Goal: Transaction & Acquisition: Book appointment/travel/reservation

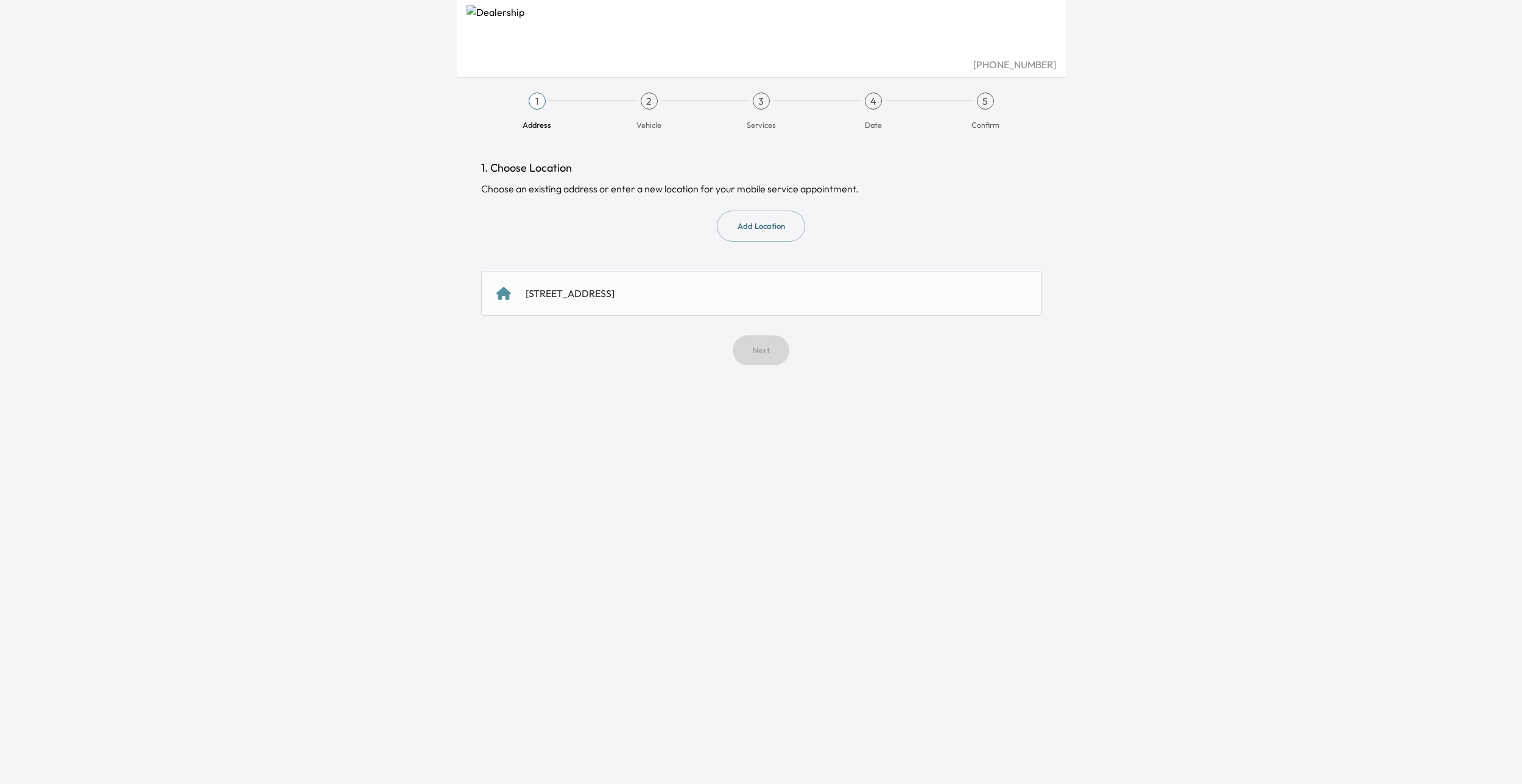
click at [678, 301] on div "[STREET_ADDRESS]" at bounding box center [761, 293] width 560 height 45
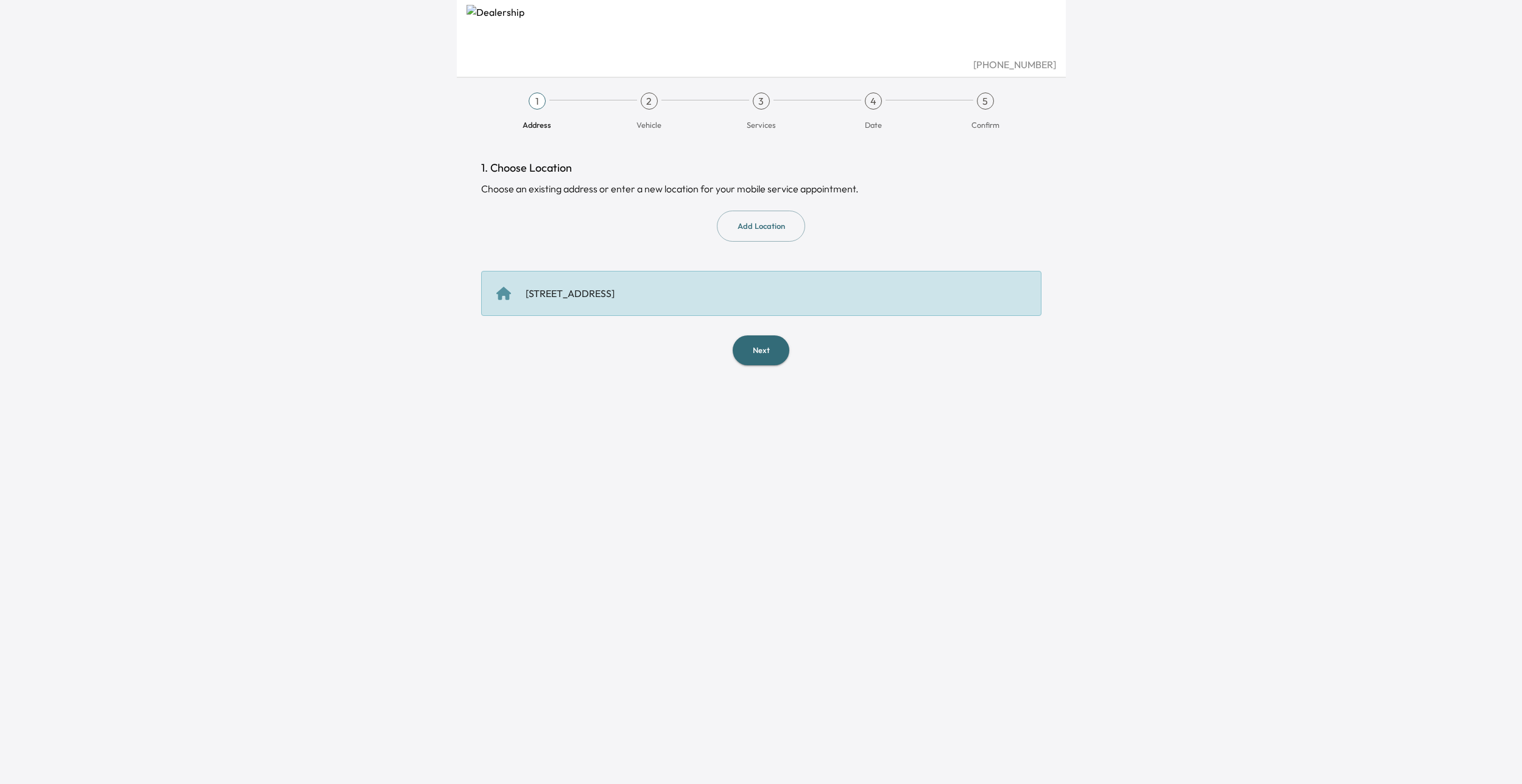
click at [740, 346] on button "Next" at bounding box center [761, 351] width 57 height 30
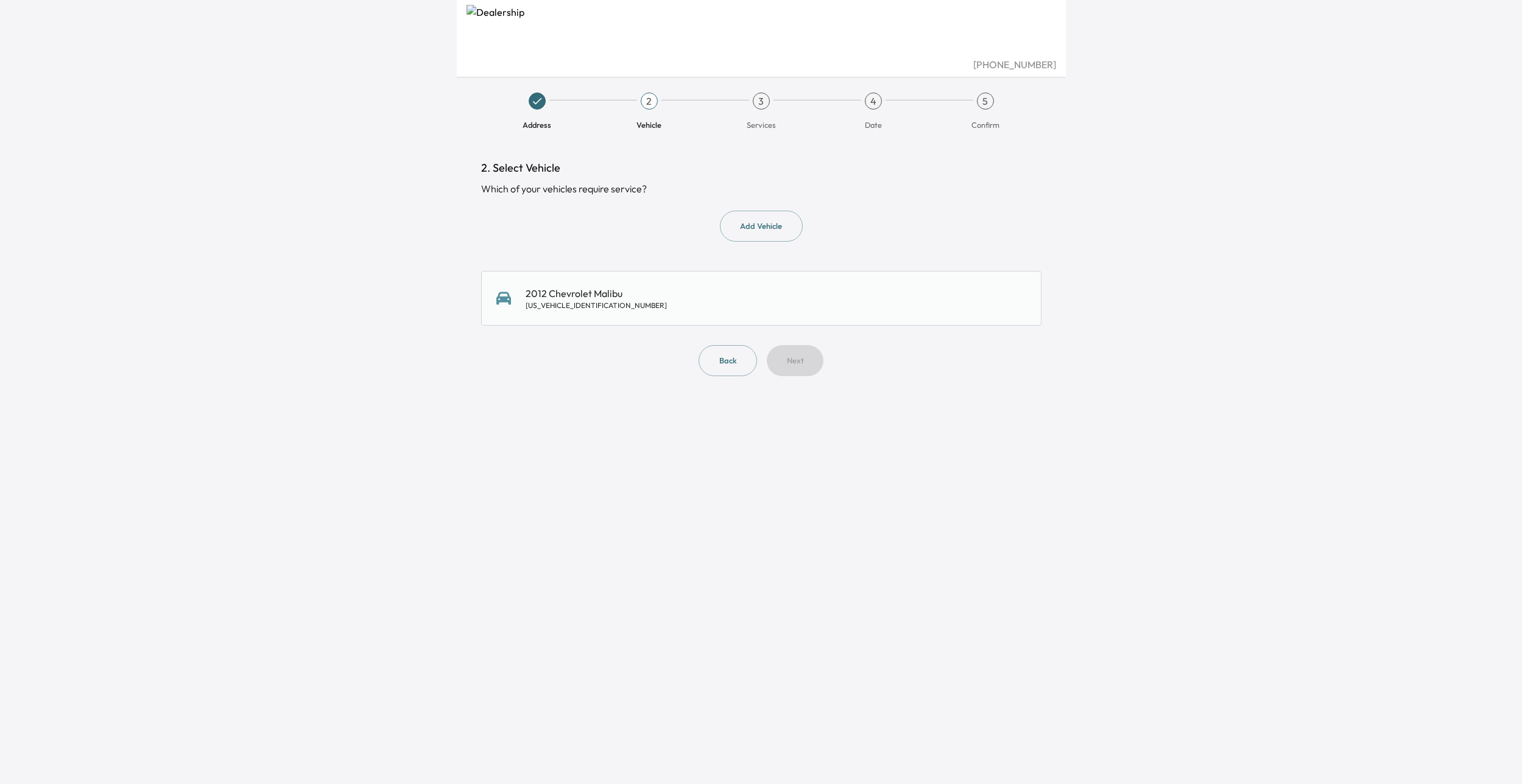
click at [709, 319] on div "2012 Chevrolet Malibu [US_VEHICLE_IDENTIFICATION_NUMBER]" at bounding box center [761, 298] width 560 height 55
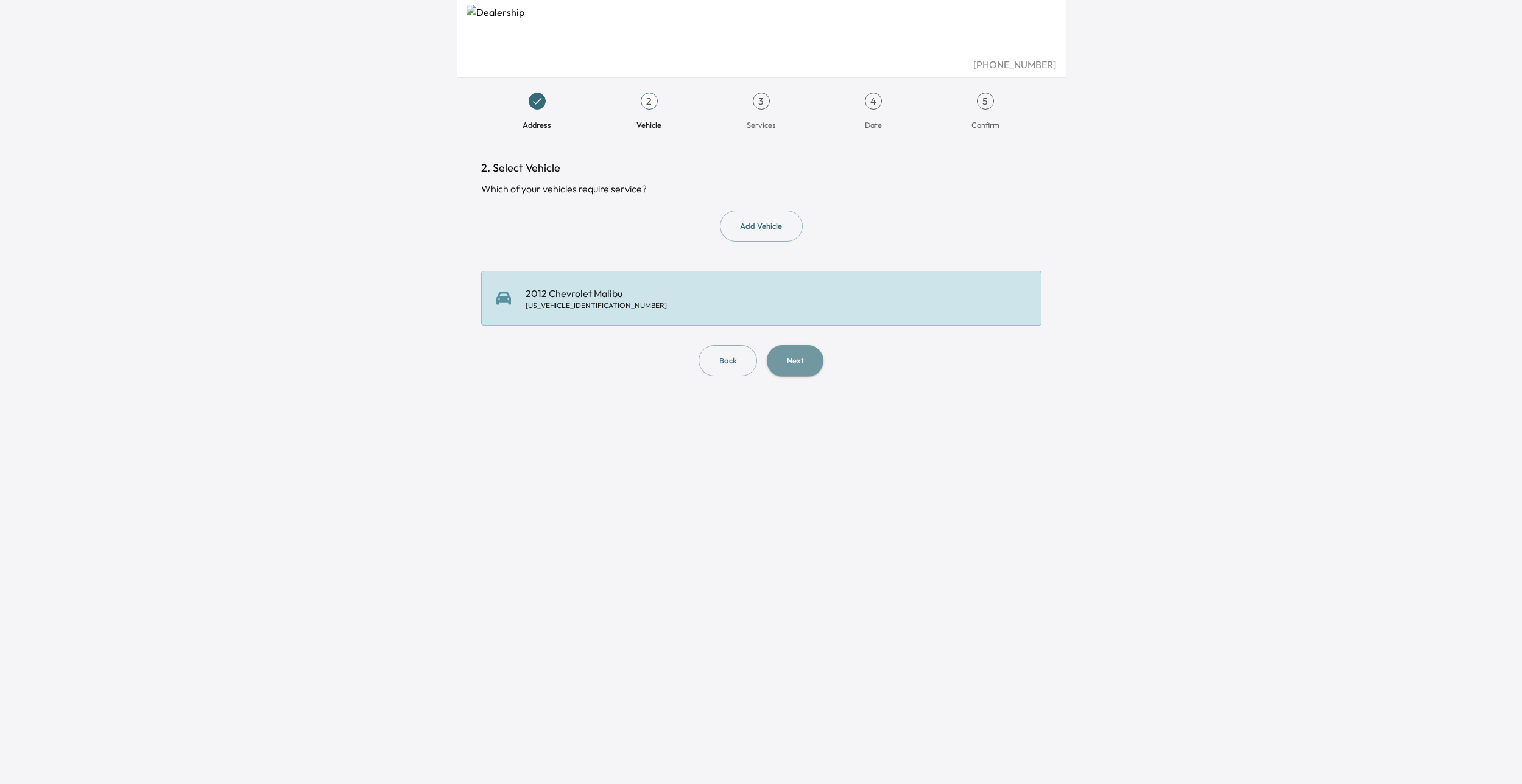
click at [794, 364] on button "Next" at bounding box center [795, 360] width 57 height 31
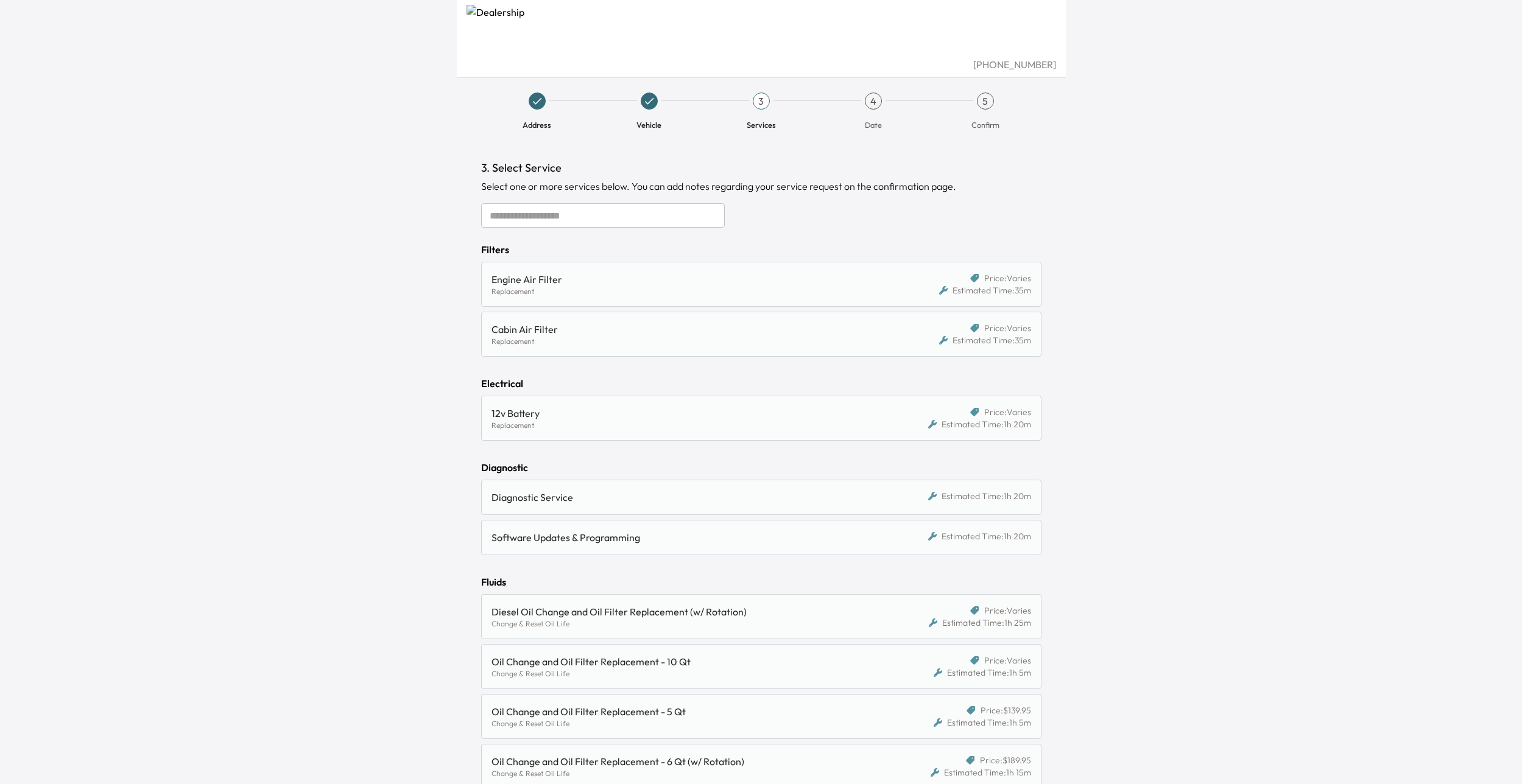
click at [664, 281] on div "Engine Air Filter" at bounding box center [689, 279] width 395 height 14
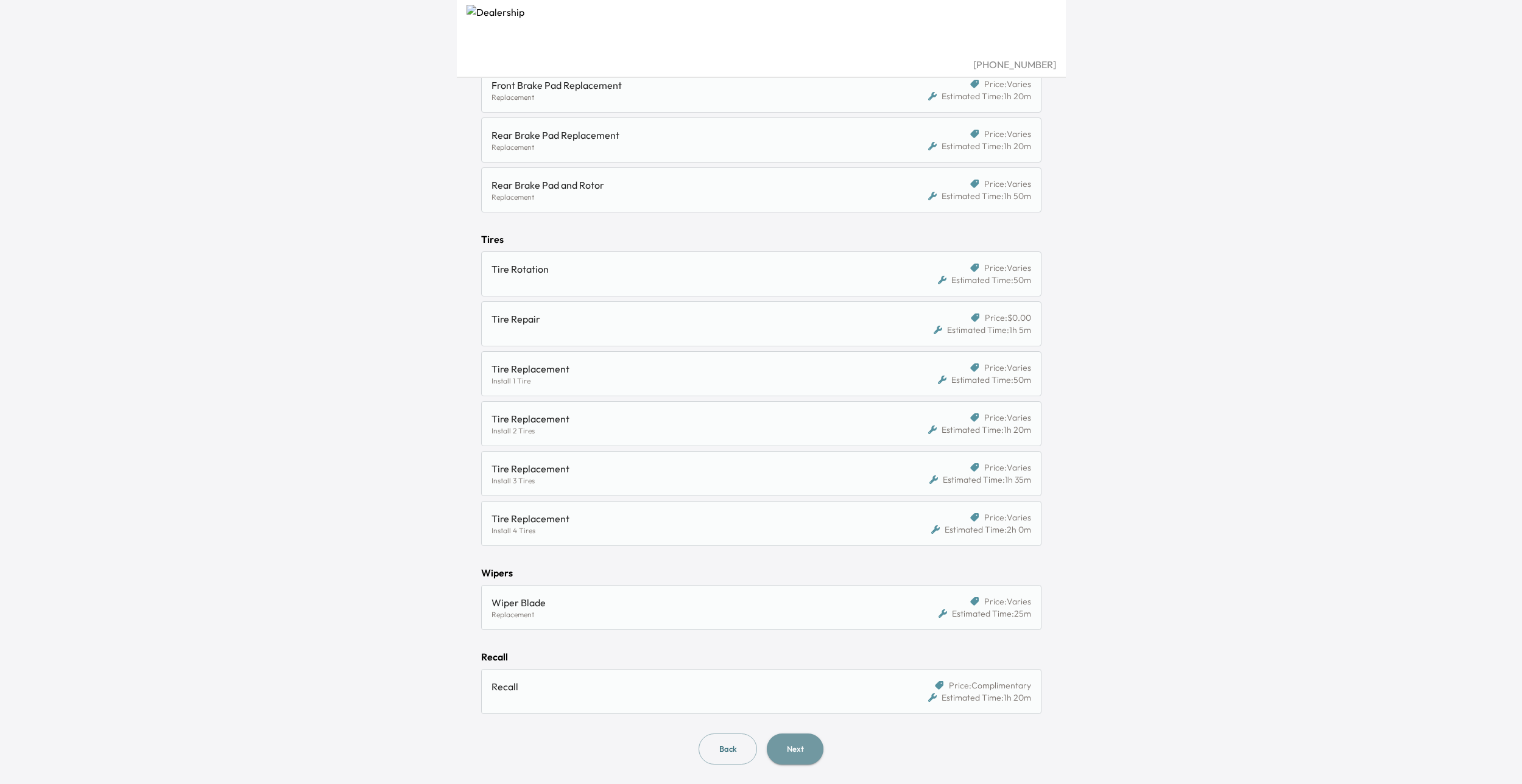
click at [784, 740] on button "Next" at bounding box center [795, 749] width 57 height 31
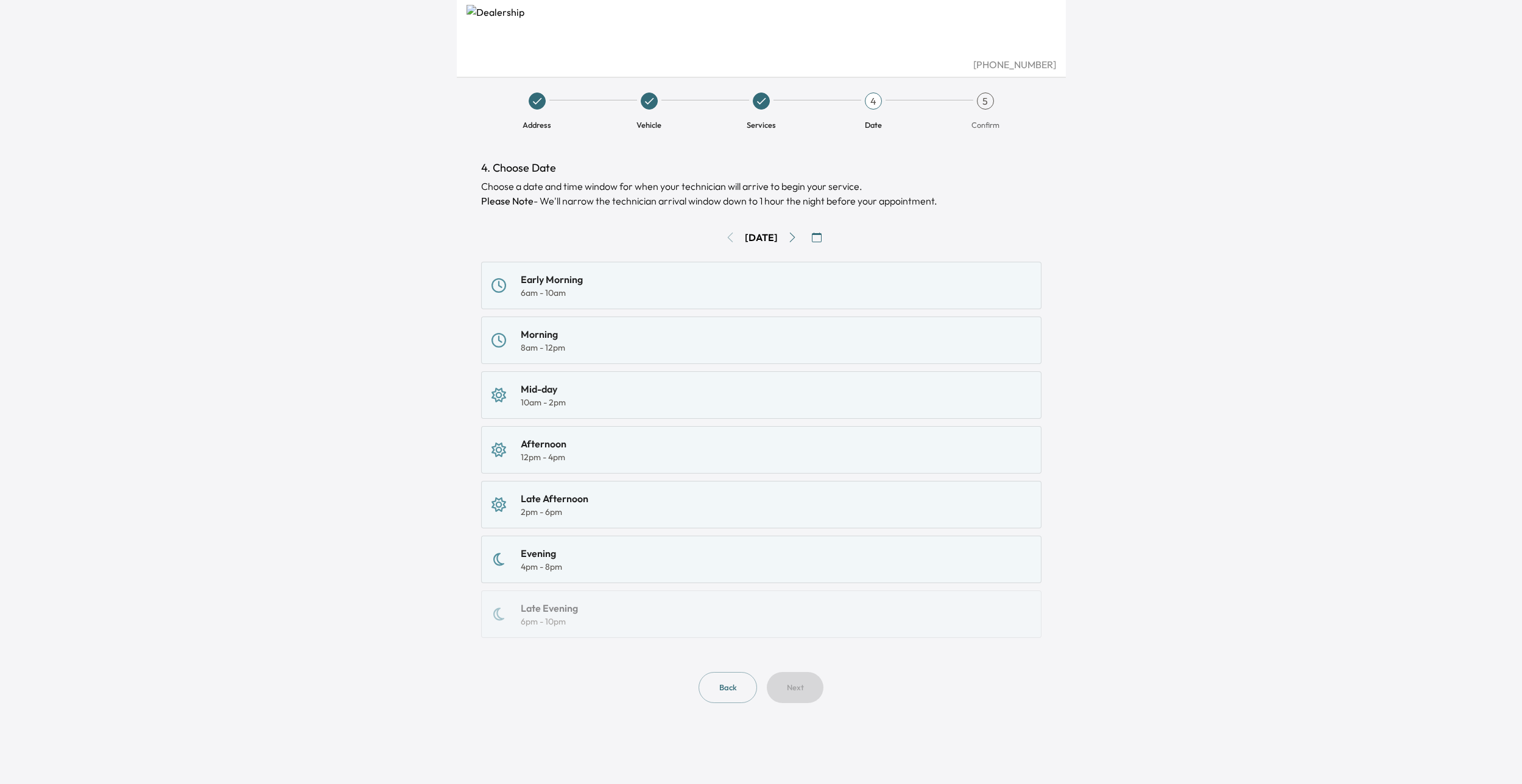
click at [797, 239] on icon "Go to next day" at bounding box center [792, 237] width 10 height 10
click at [790, 240] on button "Go to next day" at bounding box center [792, 238] width 20 height 20
click at [736, 335] on div "Morning 8am - 12pm" at bounding box center [761, 340] width 539 height 27
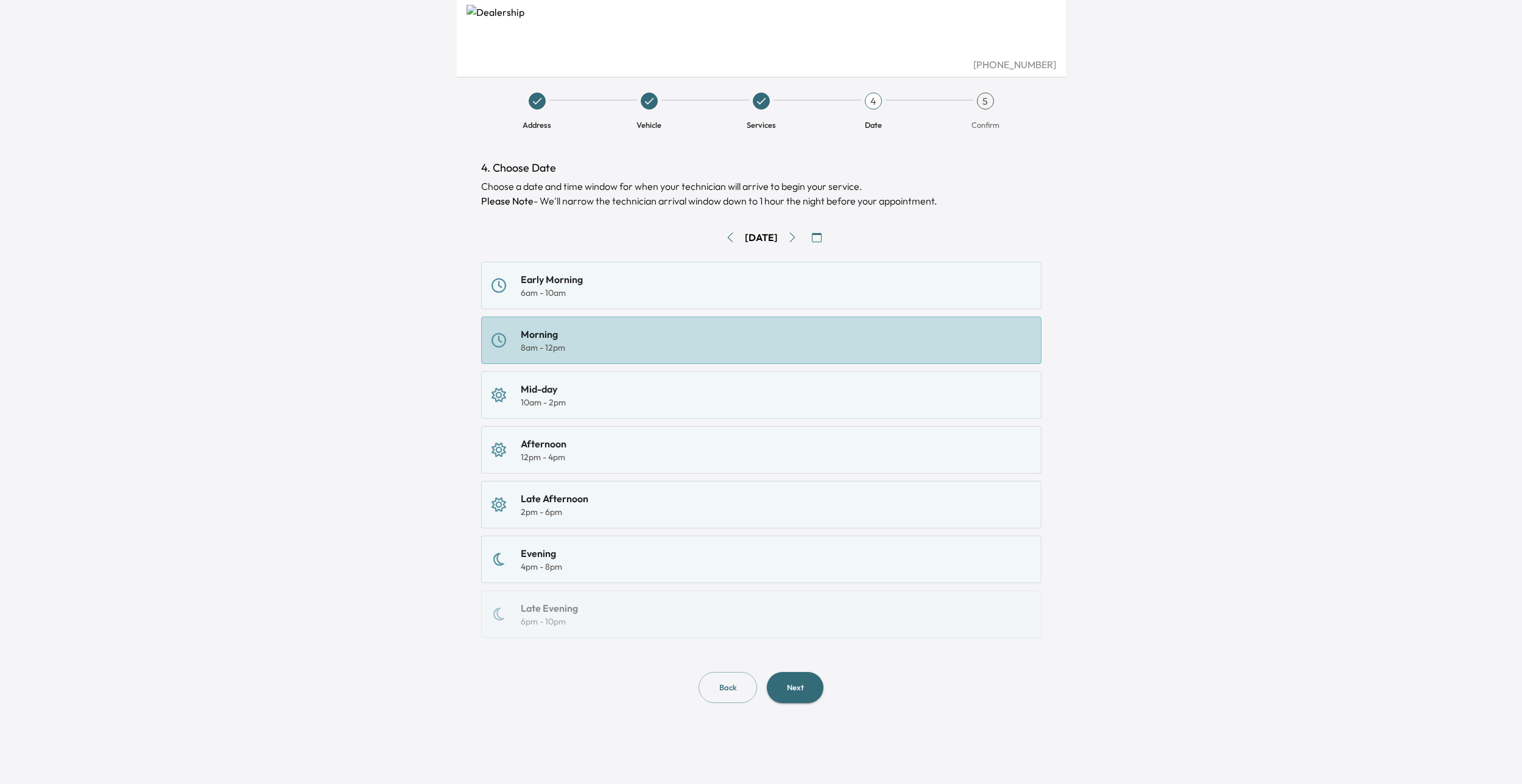
click at [788, 694] on button "Next" at bounding box center [795, 687] width 57 height 31
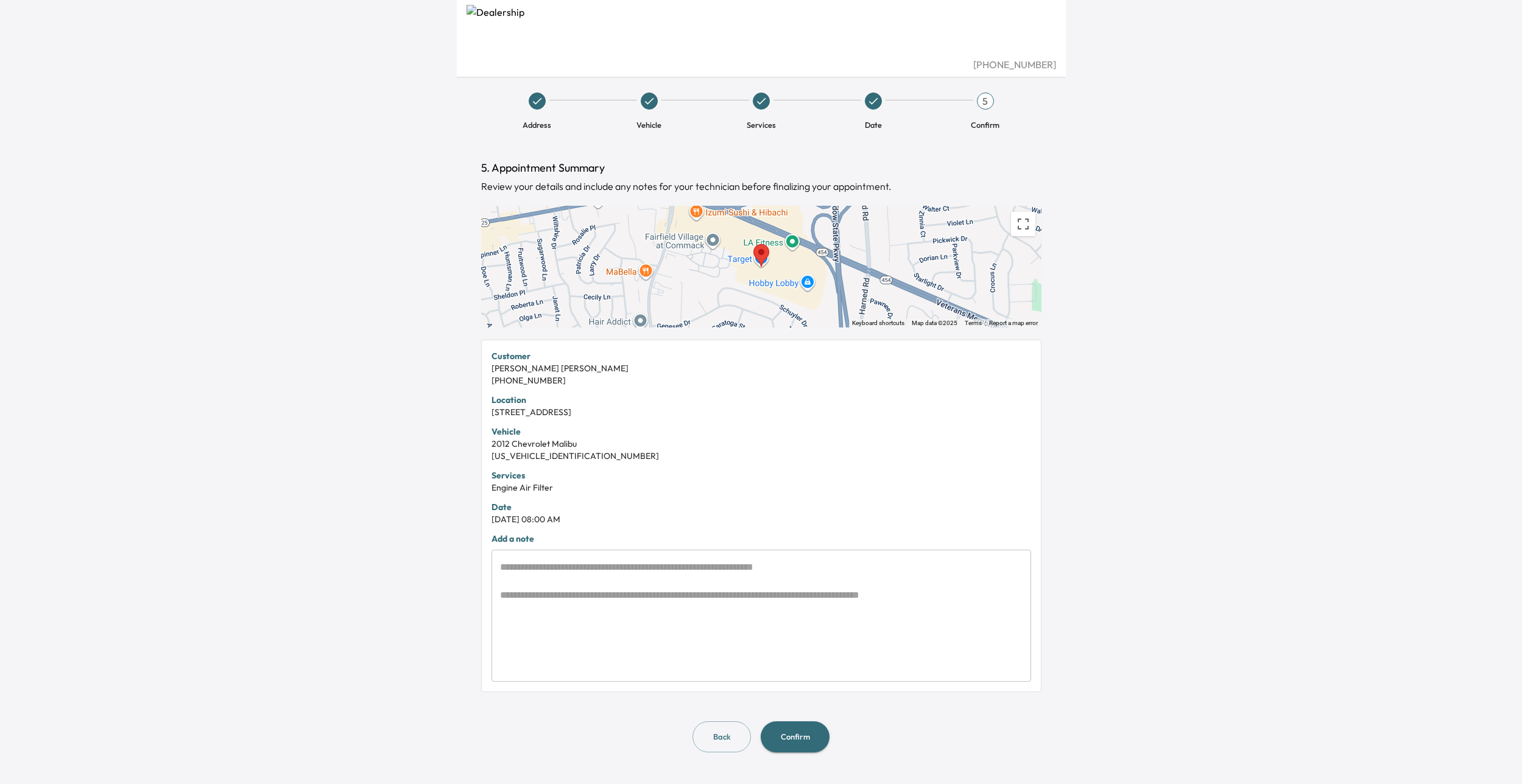
click at [811, 735] on button "Confirm" at bounding box center [795, 736] width 69 height 31
